Goal: Information Seeking & Learning: Understand process/instructions

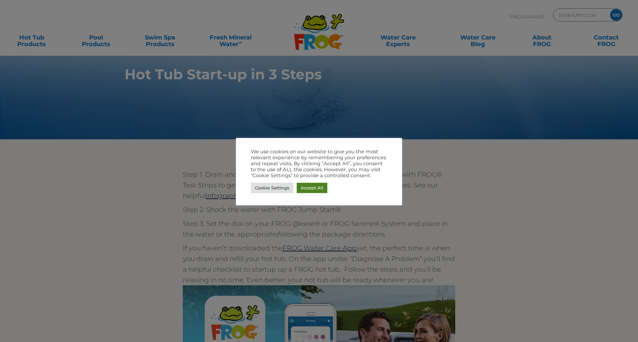
click at [301, 190] on link "Accept All" at bounding box center [312, 188] width 31 height 10
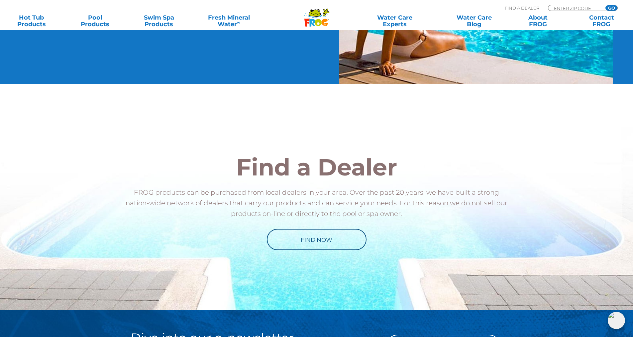
scroll to position [631, 0]
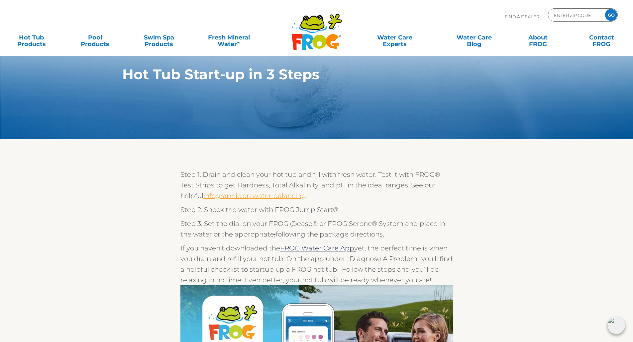
click at [221, 198] on link "infographic on water balancing" at bounding box center [254, 196] width 103 height 8
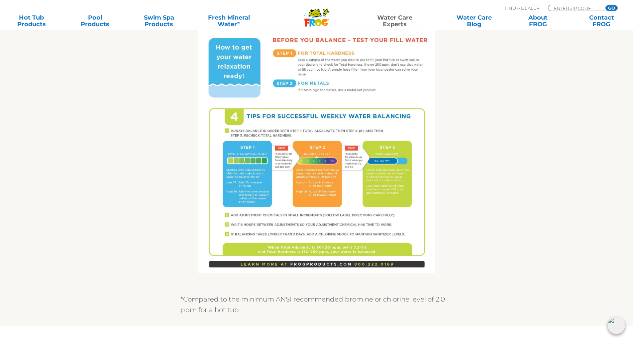
scroll to position [332, 0]
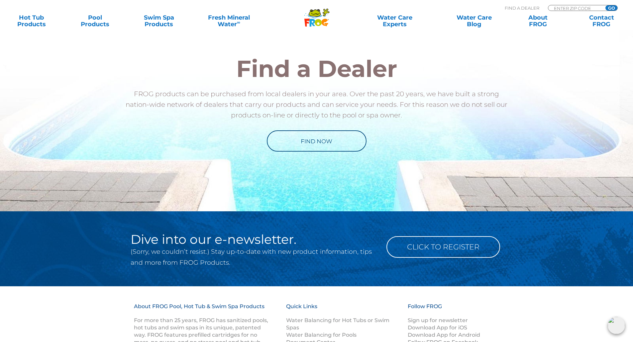
scroll to position [1068, 0]
